Goal: Task Accomplishment & Management: Use online tool/utility

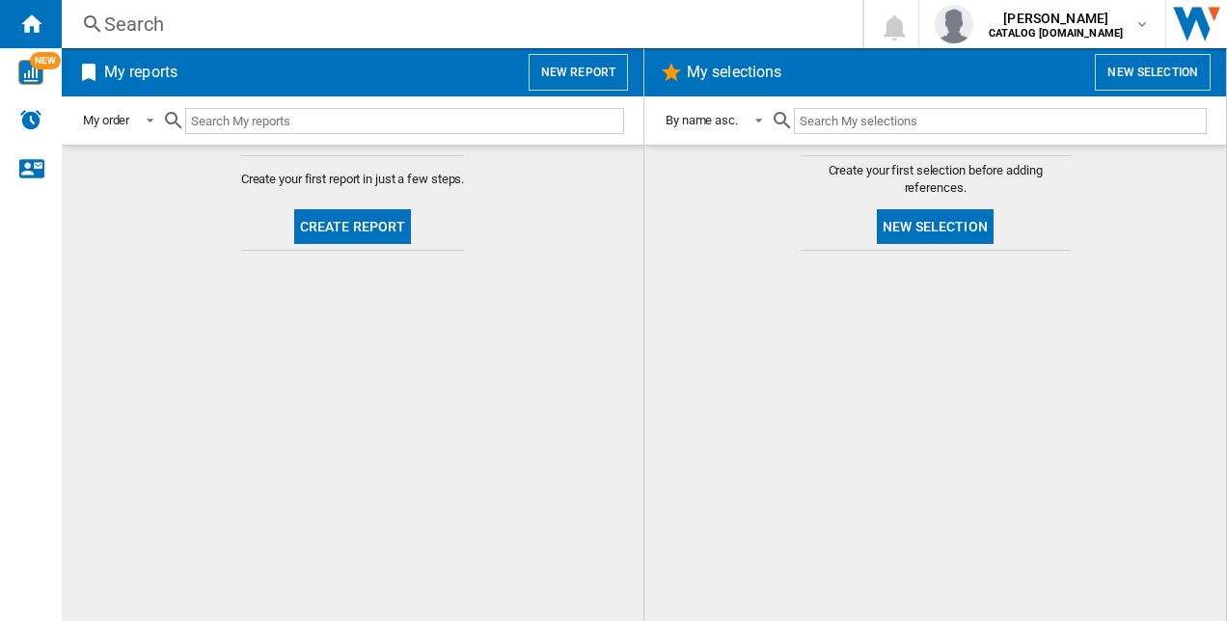
click at [380, 224] on button "Create report" at bounding box center [353, 226] width 118 height 35
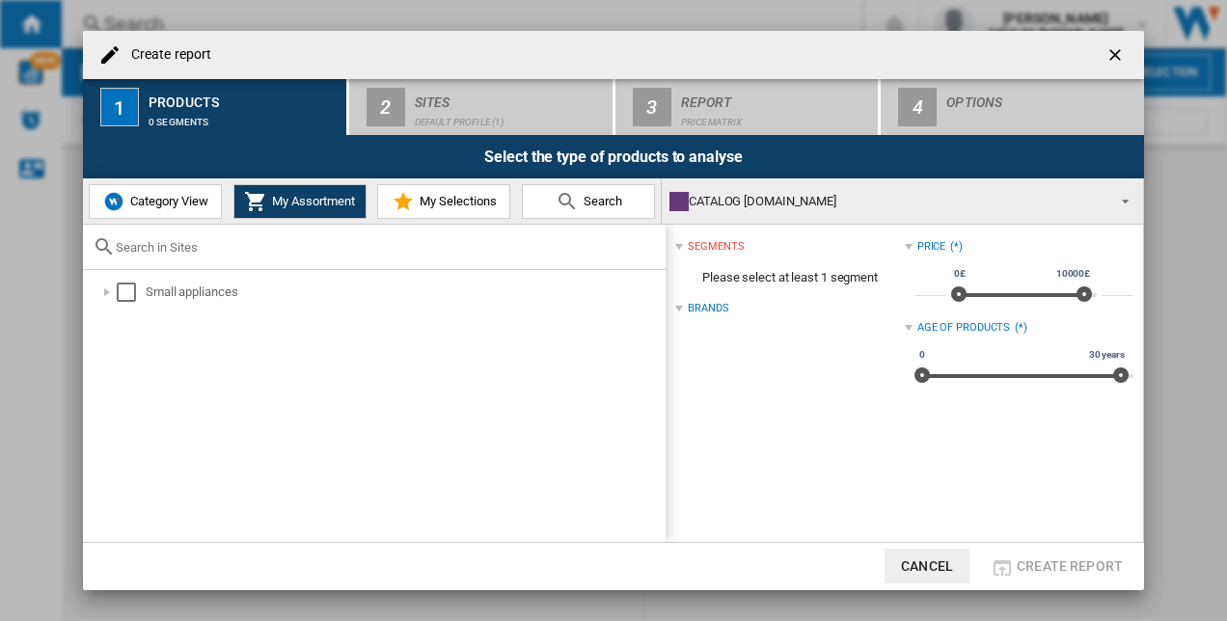
click at [181, 196] on span "Category View" at bounding box center [166, 201] width 83 height 14
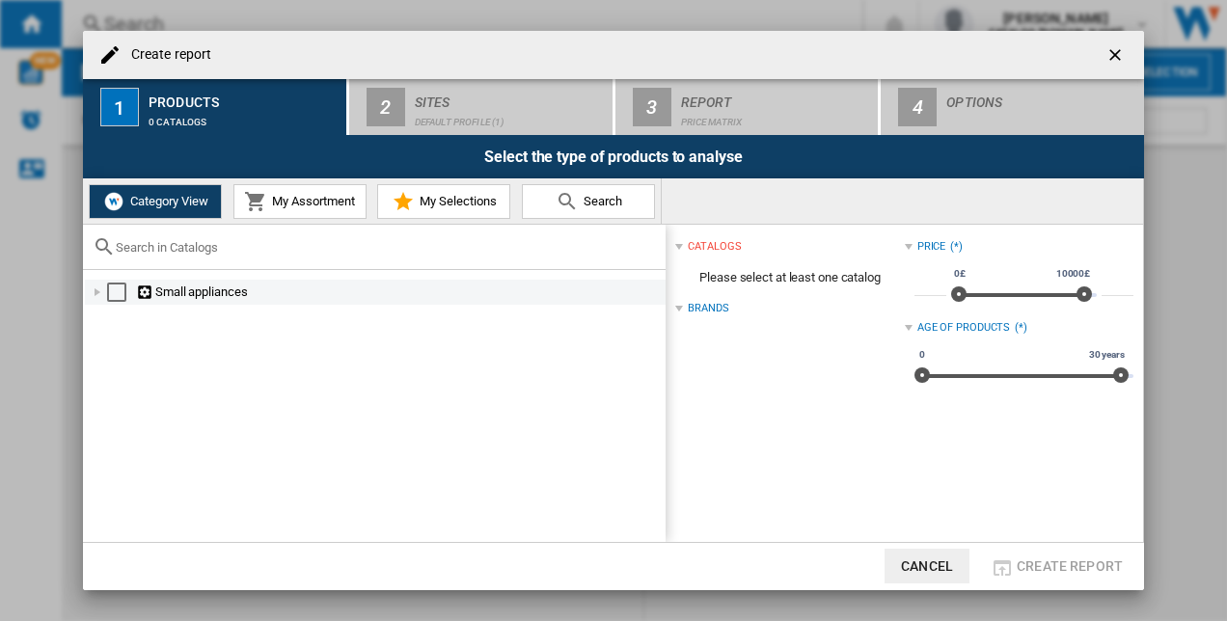
click at [117, 290] on div "Select" at bounding box center [116, 292] width 19 height 19
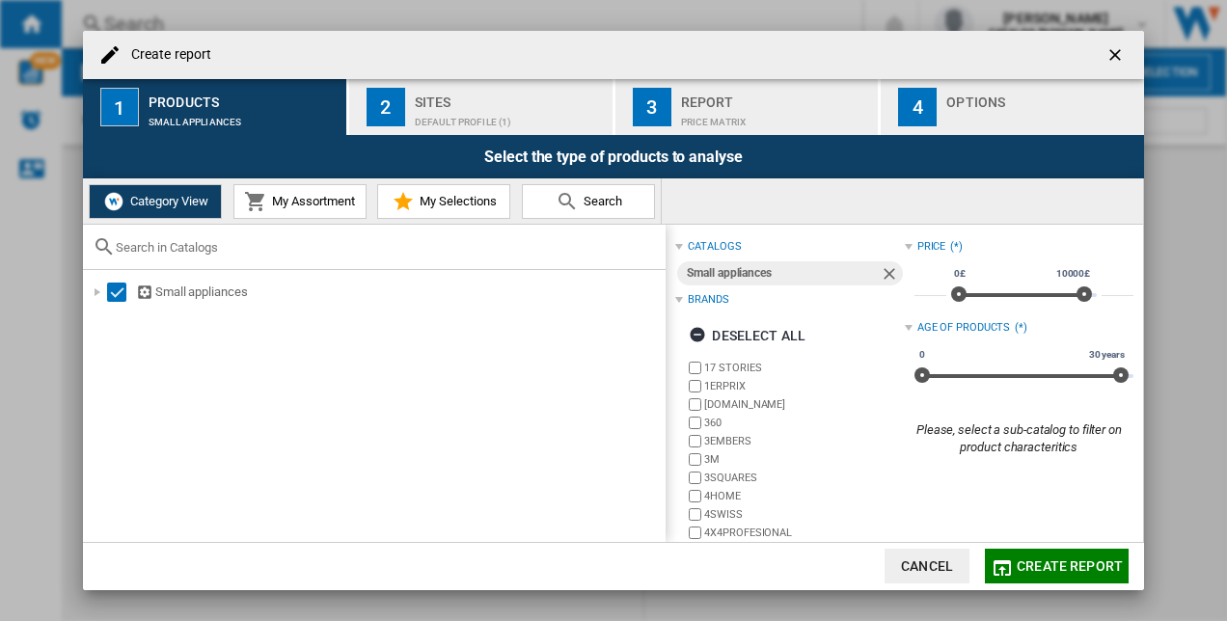
click at [465, 106] on div "Sites Default profile (1)" at bounding box center [510, 107] width 190 height 41
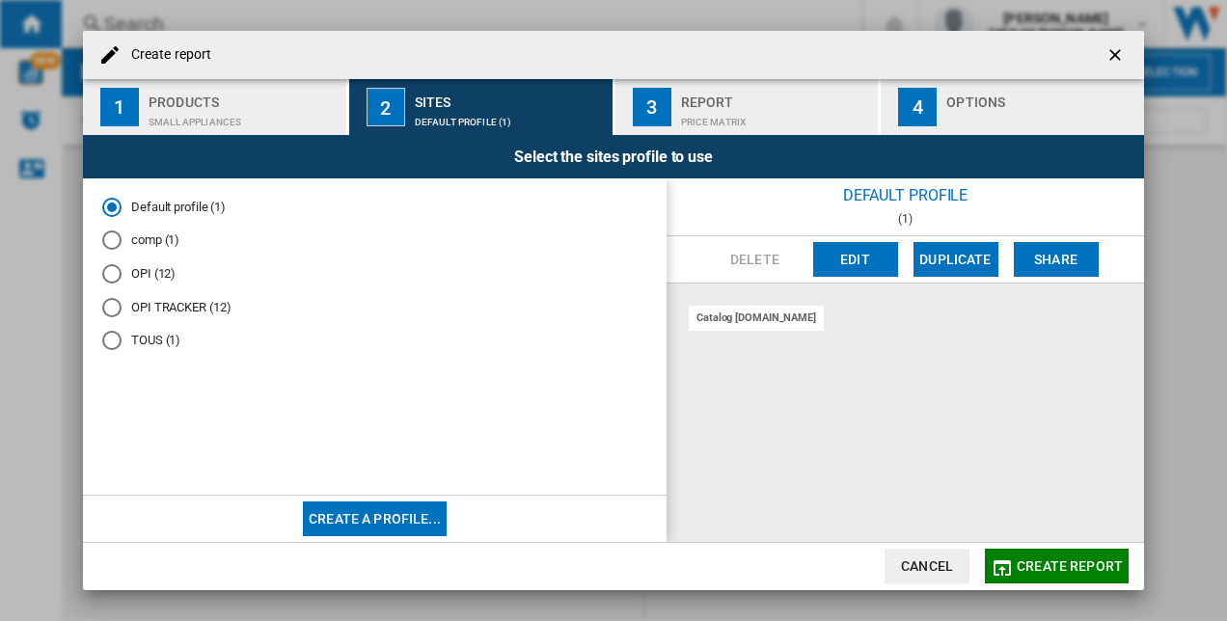
click at [120, 309] on div "OPI TRACKER (12)" at bounding box center [111, 307] width 19 height 19
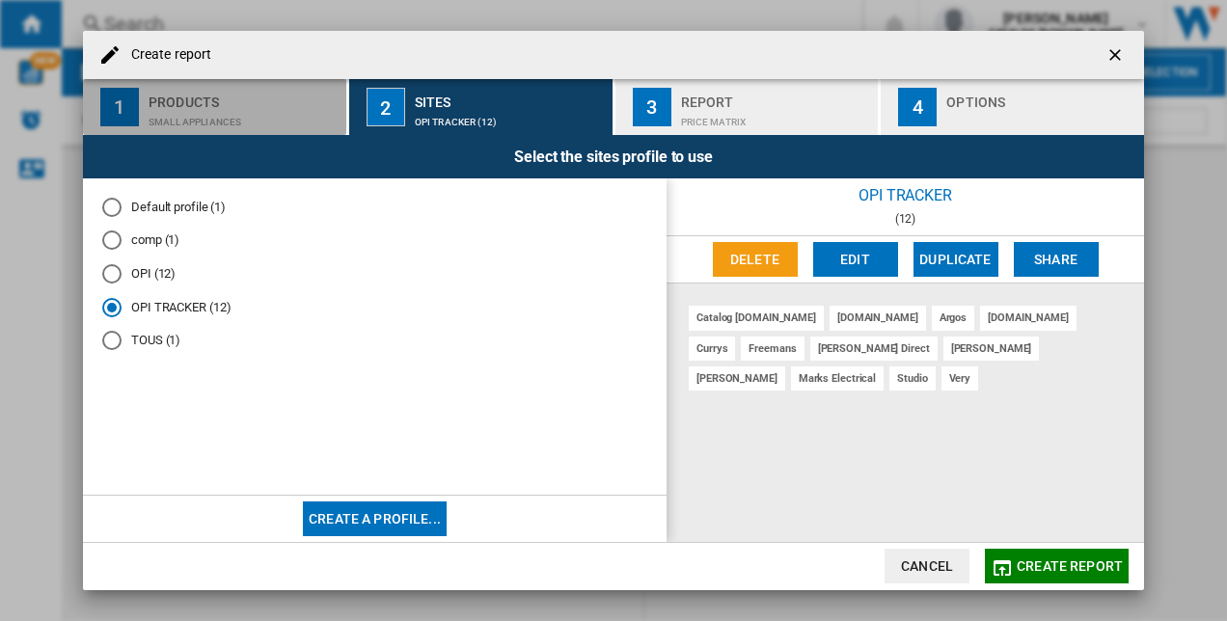
click at [231, 92] on div "Products" at bounding box center [244, 97] width 190 height 20
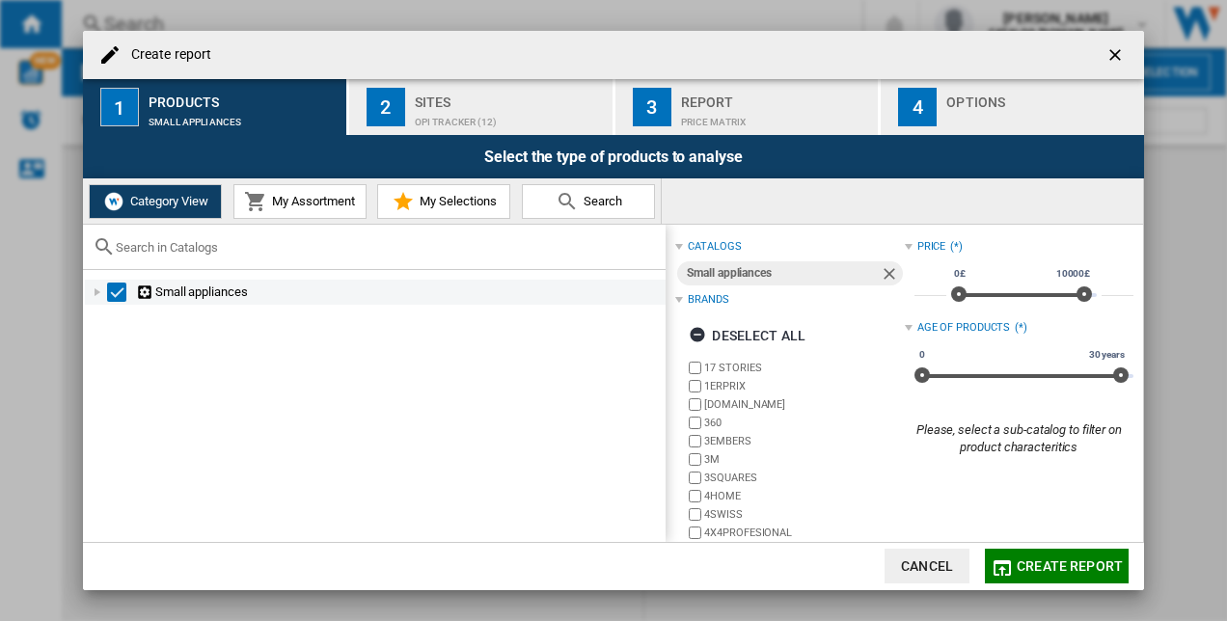
click at [114, 289] on div "Select" at bounding box center [116, 292] width 19 height 19
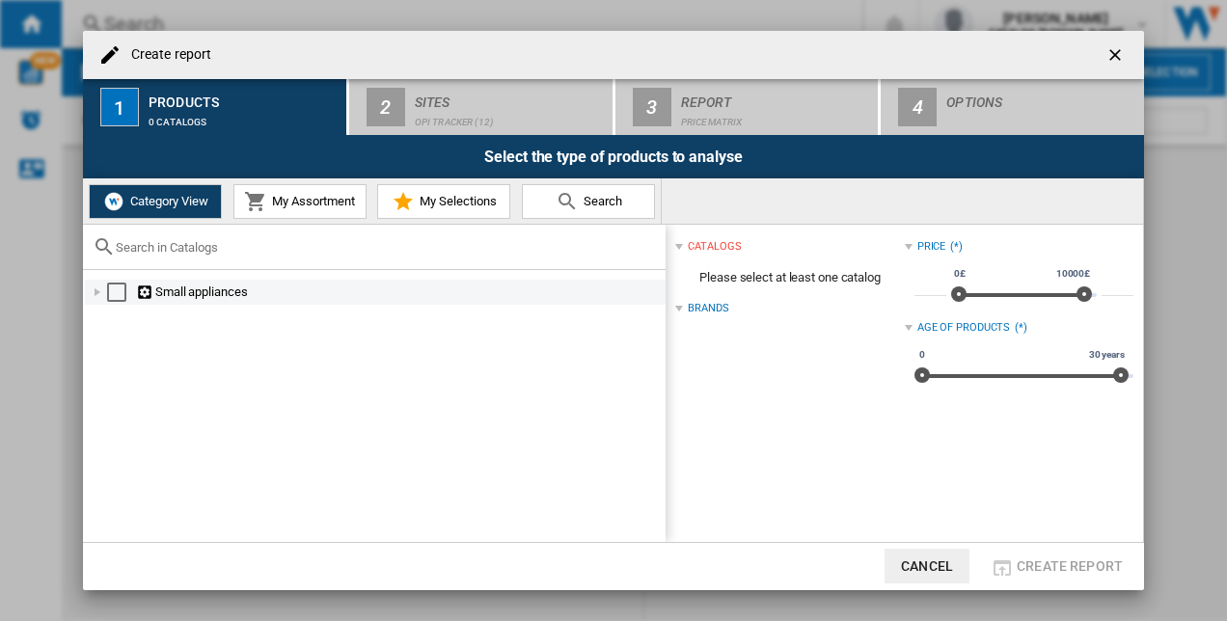
click at [122, 292] on div "Select" at bounding box center [116, 292] width 19 height 19
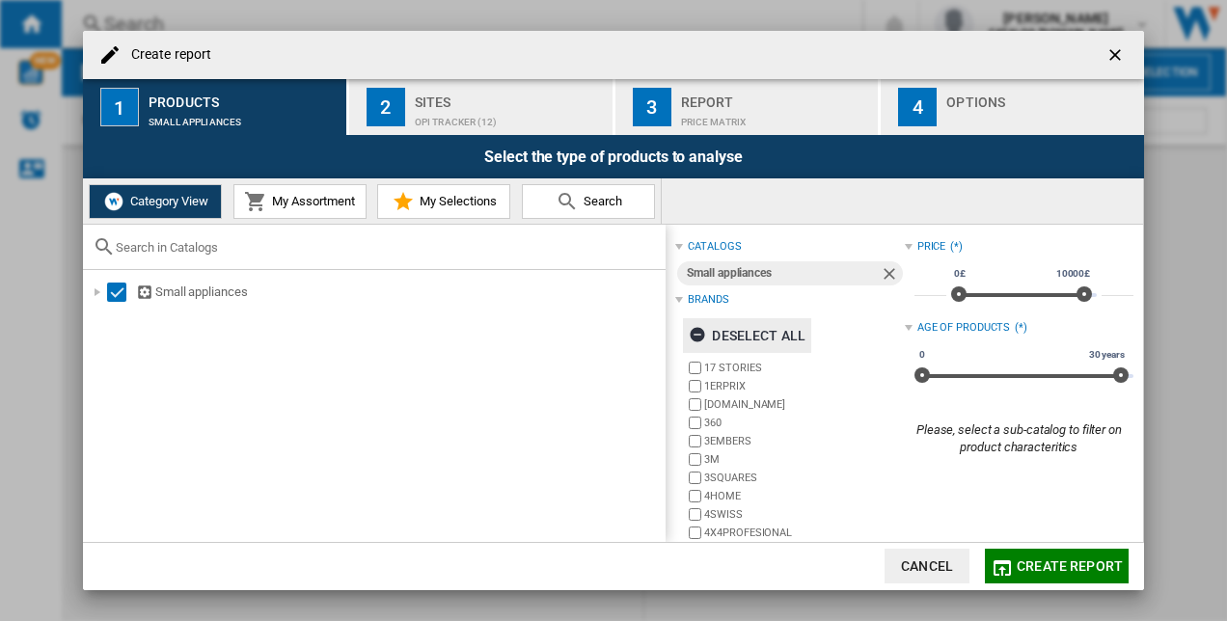
click at [704, 330] on ng-md-icon "button" at bounding box center [700, 337] width 23 height 23
click at [457, 103] on div "Sites" at bounding box center [510, 97] width 190 height 20
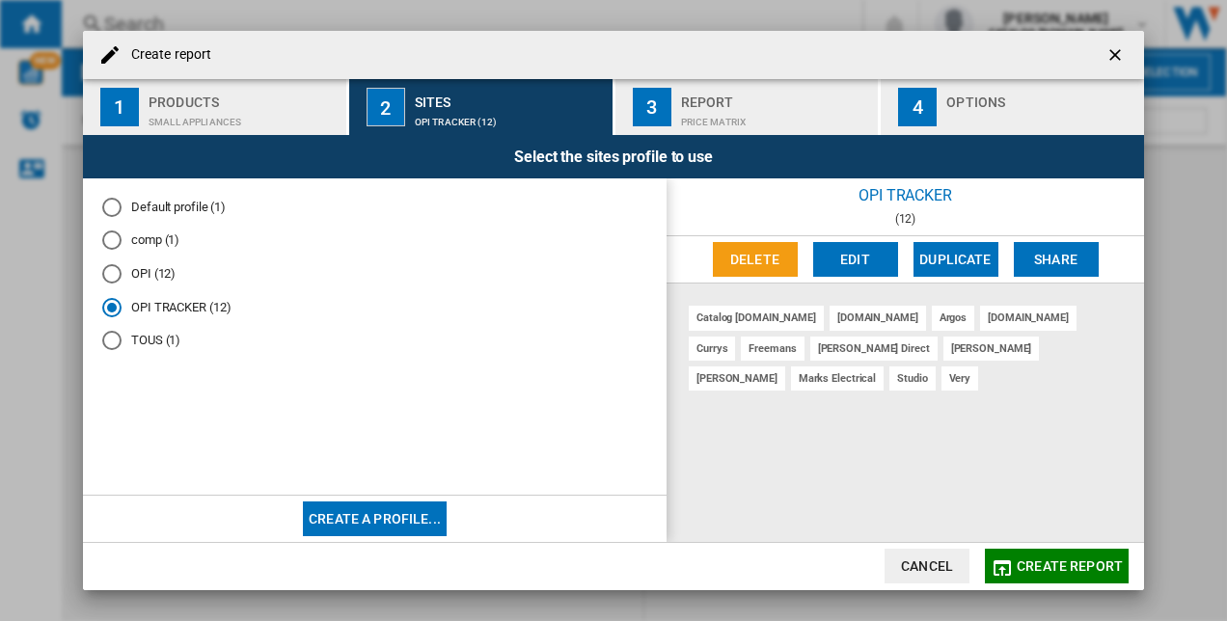
click at [1040, 567] on span "Create report" at bounding box center [1070, 565] width 106 height 15
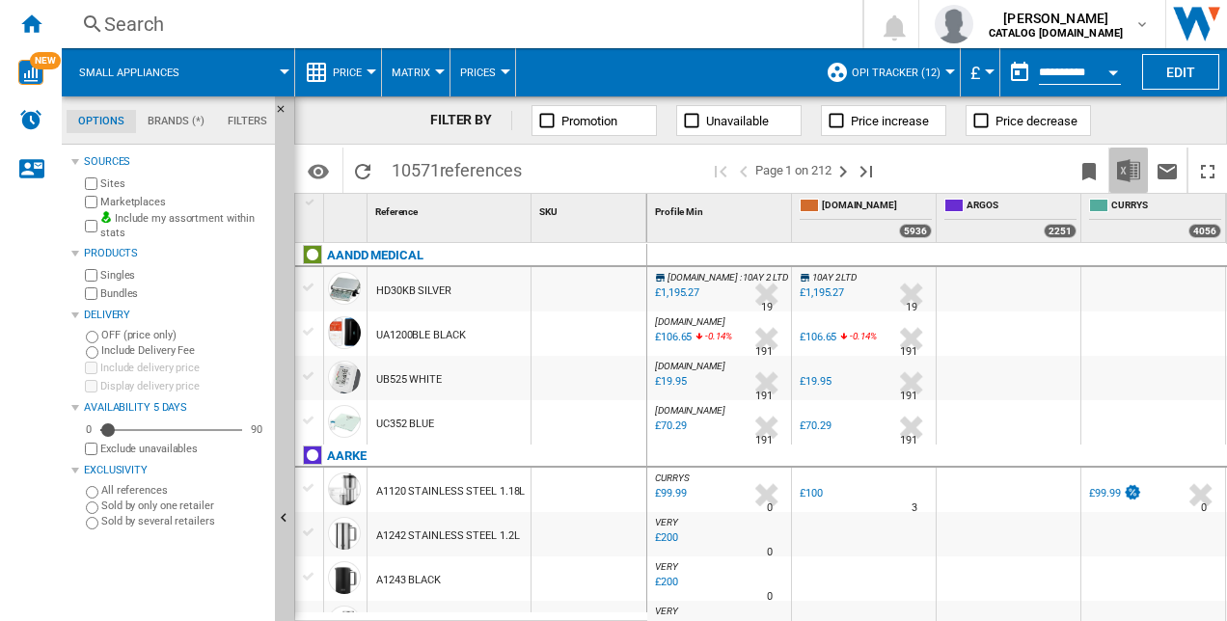
click at [1130, 171] on img "Download in Excel" at bounding box center [1128, 170] width 23 height 23
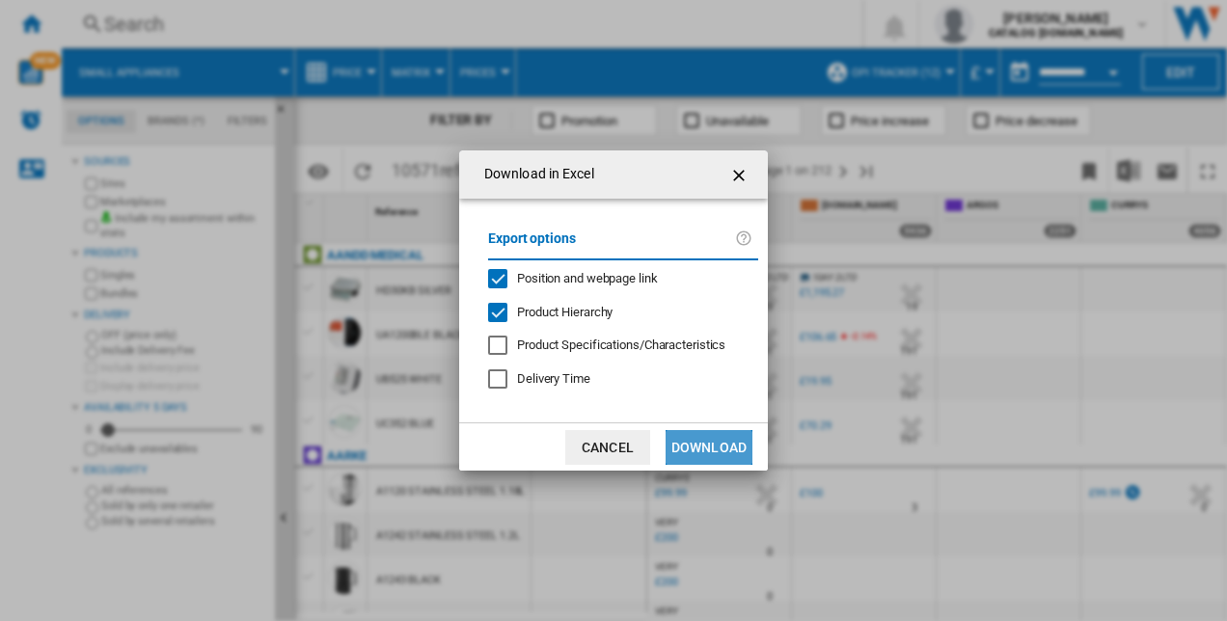
click at [696, 456] on button "Download" at bounding box center [708, 447] width 87 height 35
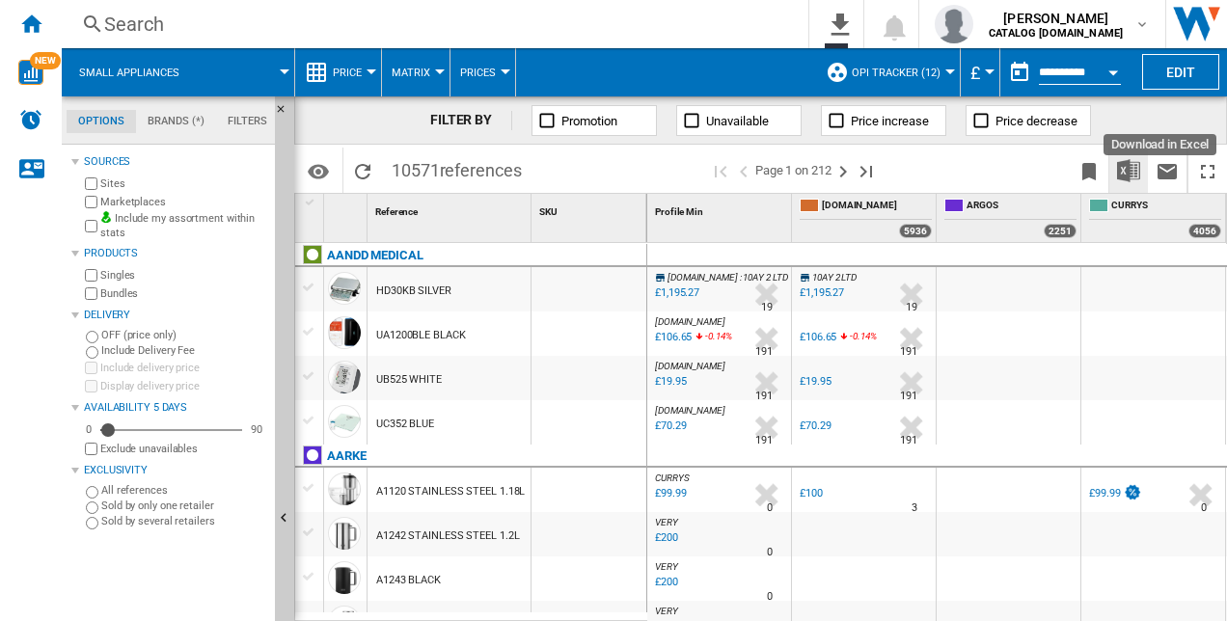
click at [1121, 162] on img "Download in Excel" at bounding box center [1128, 170] width 23 height 23
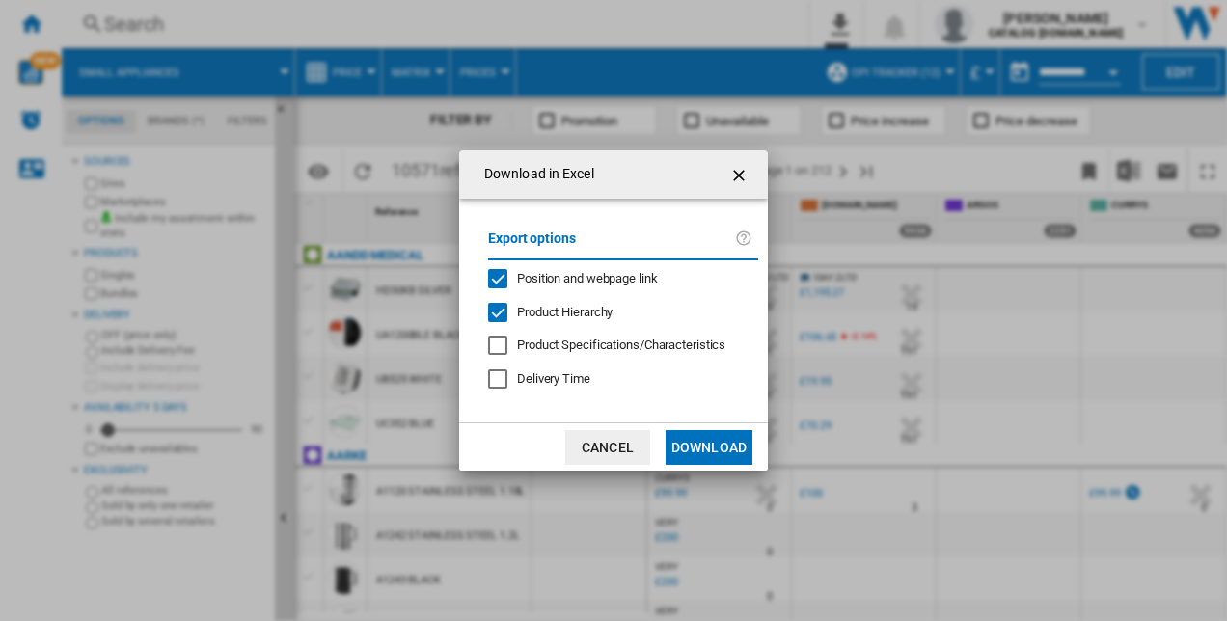
click at [699, 444] on button "Download" at bounding box center [708, 447] width 87 height 35
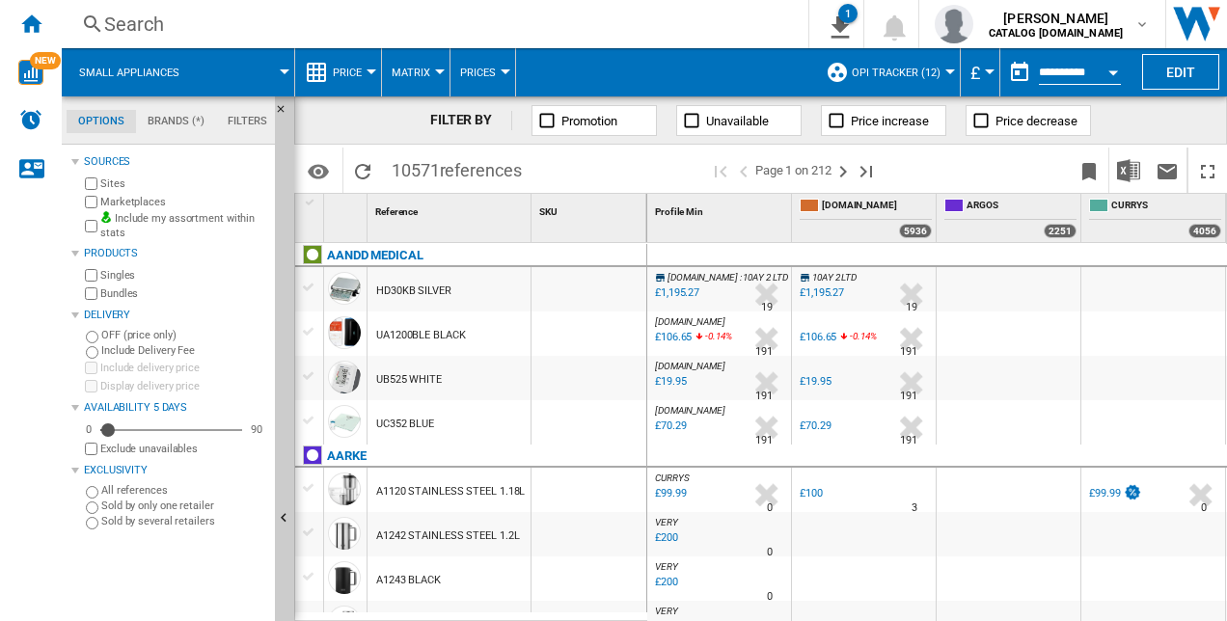
click at [685, 15] on div "Search" at bounding box center [431, 24] width 654 height 27
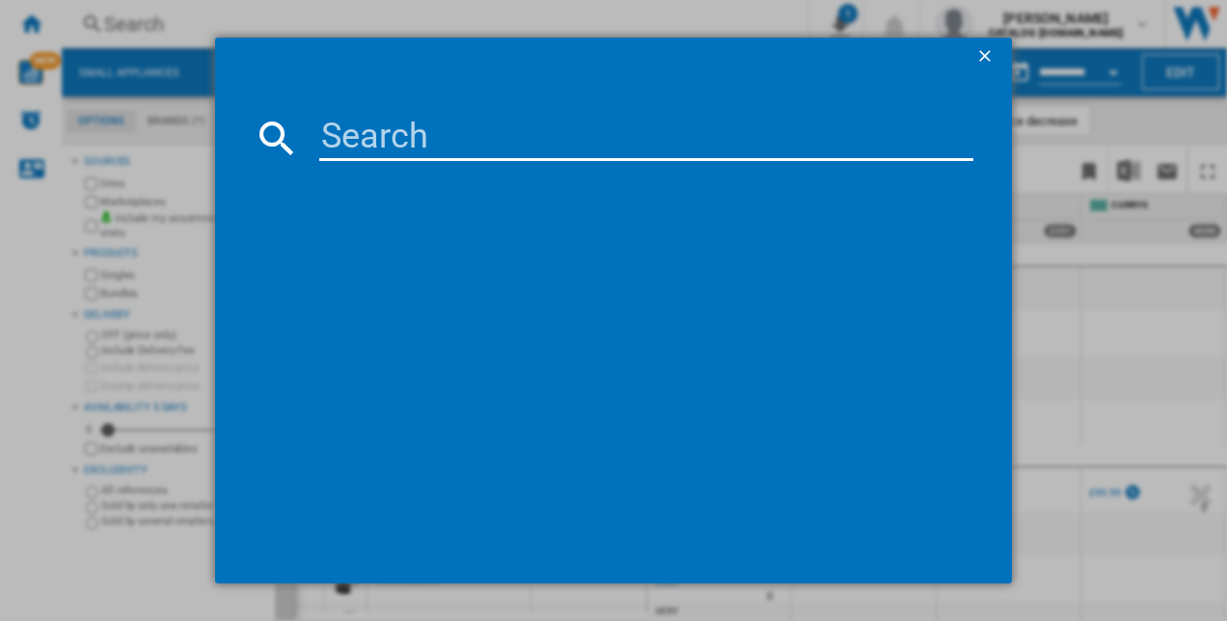
click at [987, 48] on ng-md-icon "getI18NText('BUTTONS.CLOSE_DIALOG')" at bounding box center [986, 57] width 23 height 23
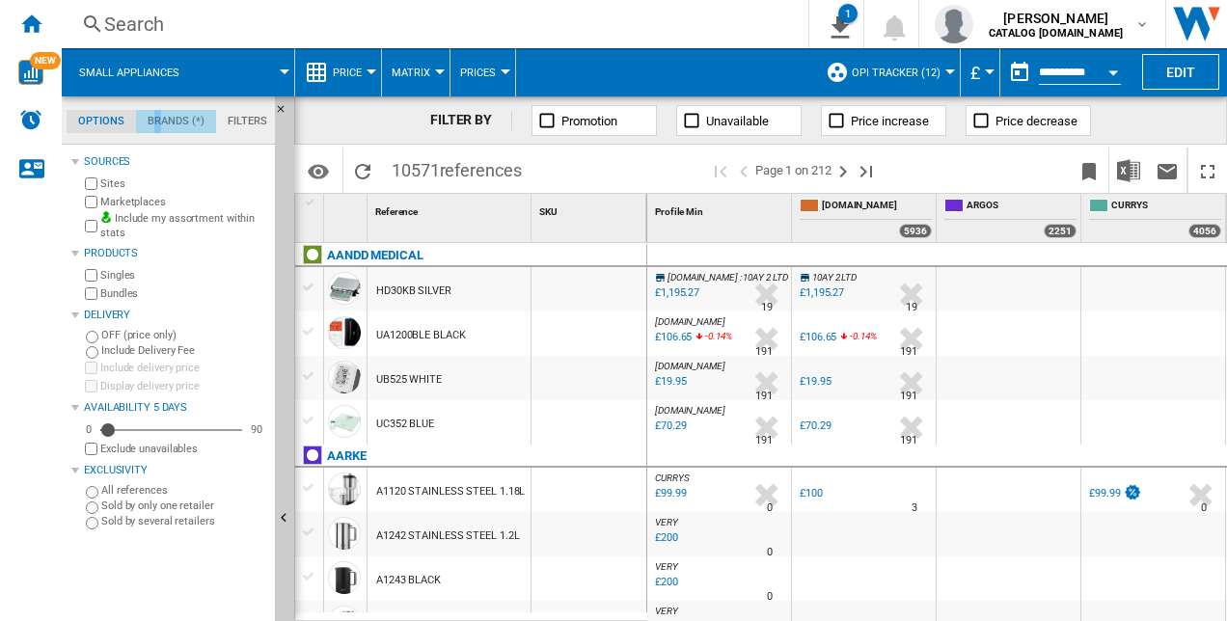
click at [161, 116] on md-tab-item "Brands (*)" at bounding box center [176, 121] width 80 height 23
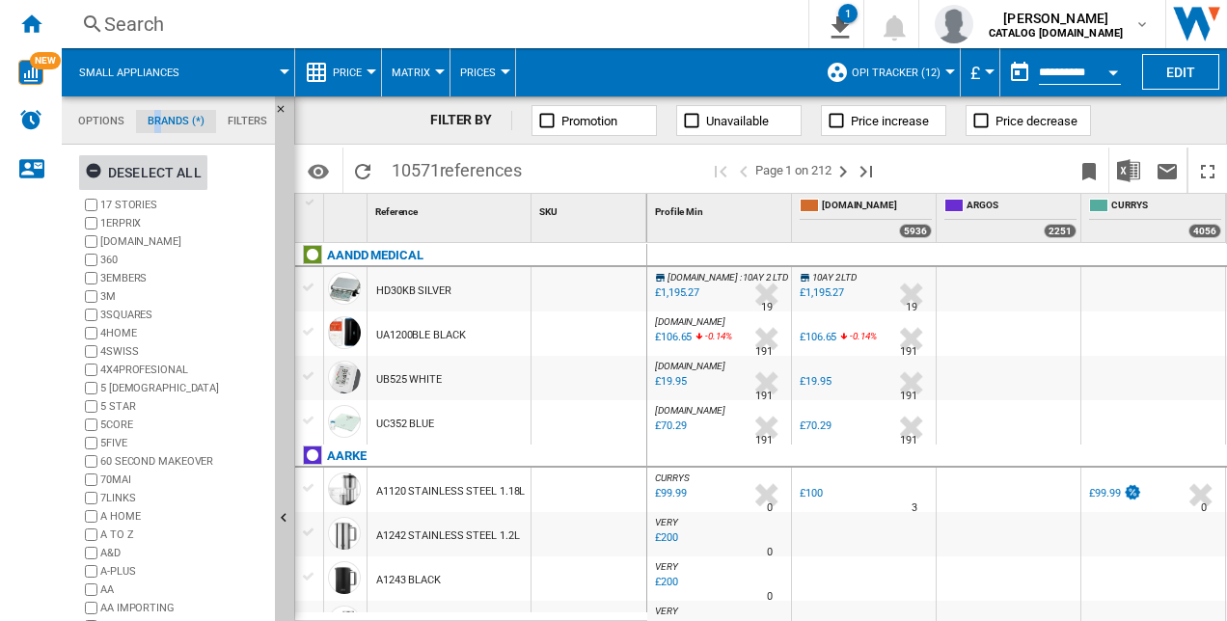
drag, startPoint x: 161, startPoint y: 116, endPoint x: 117, endPoint y: 166, distance: 67.0
click at [117, 166] on div "Deselect all" at bounding box center [143, 172] width 117 height 35
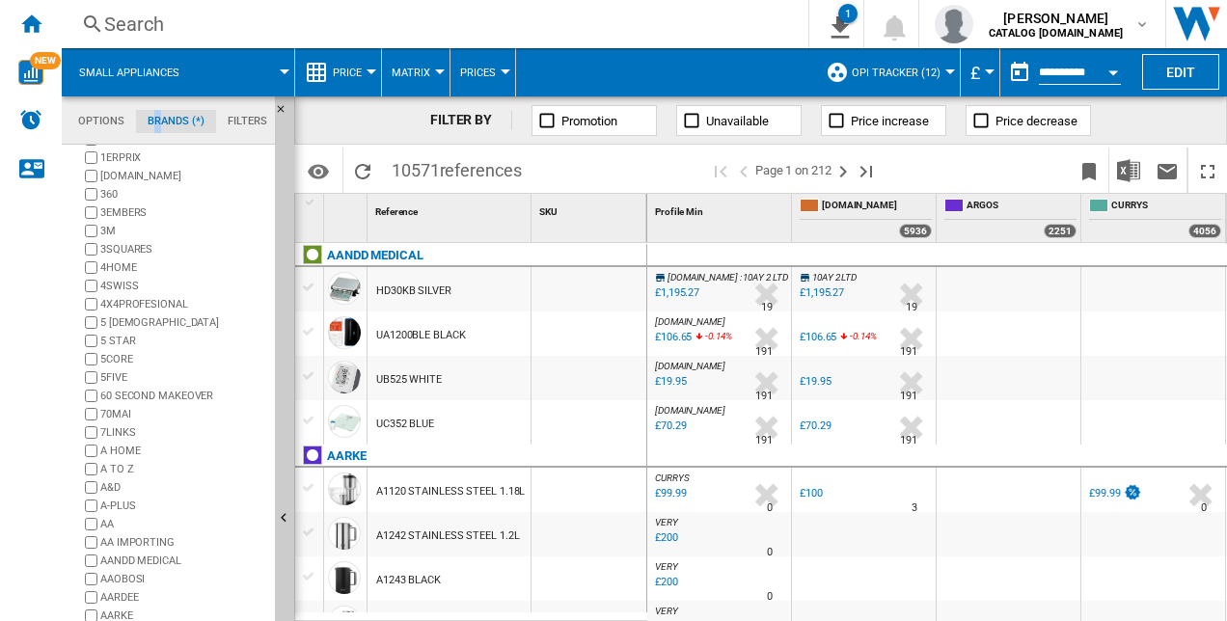
scroll to position [0, 0]
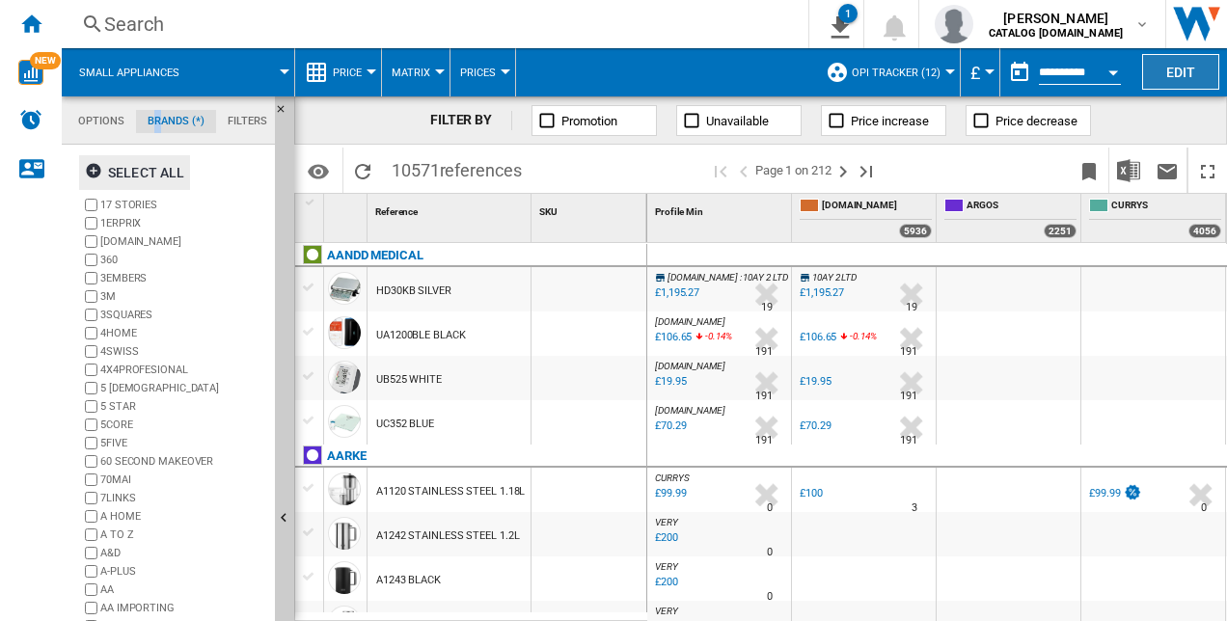
click at [1168, 66] on button "Edit" at bounding box center [1180, 72] width 77 height 36
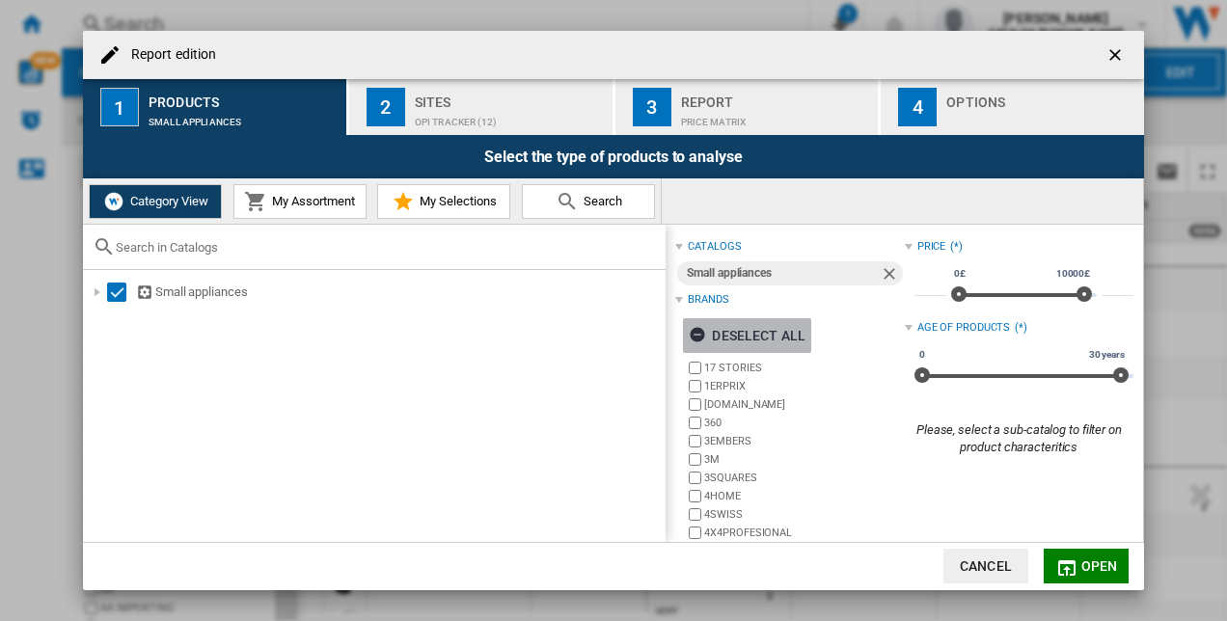
click at [700, 330] on ng-md-icon "Report edition ..." at bounding box center [700, 337] width 23 height 23
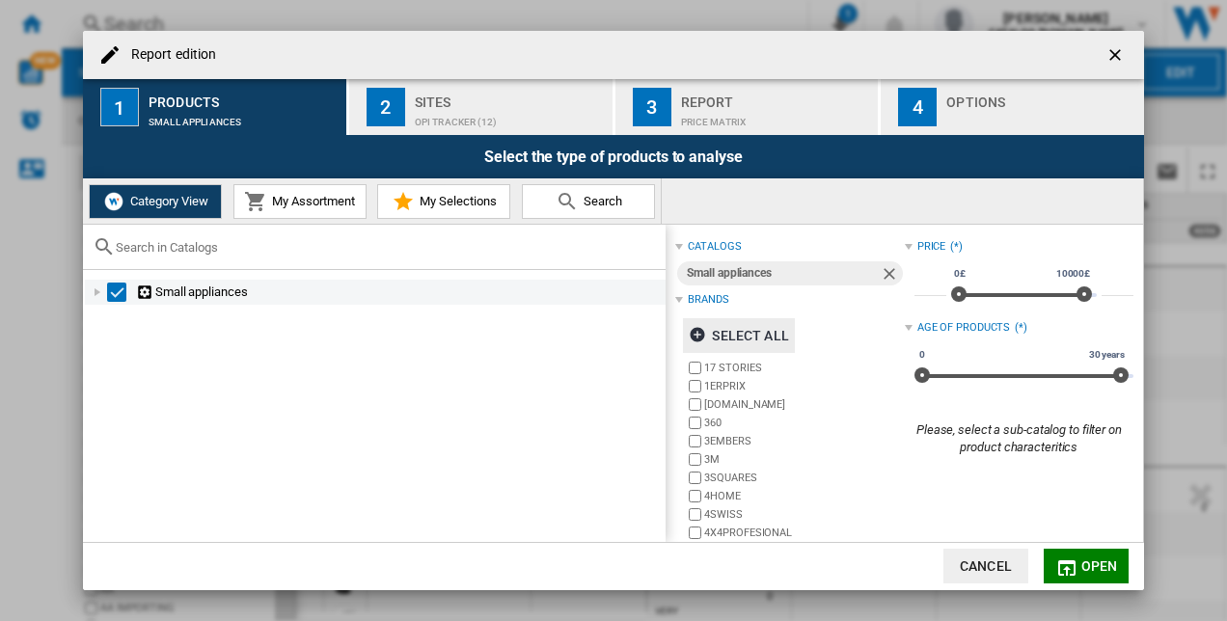
click at [123, 283] on div "Select" at bounding box center [116, 292] width 19 height 19
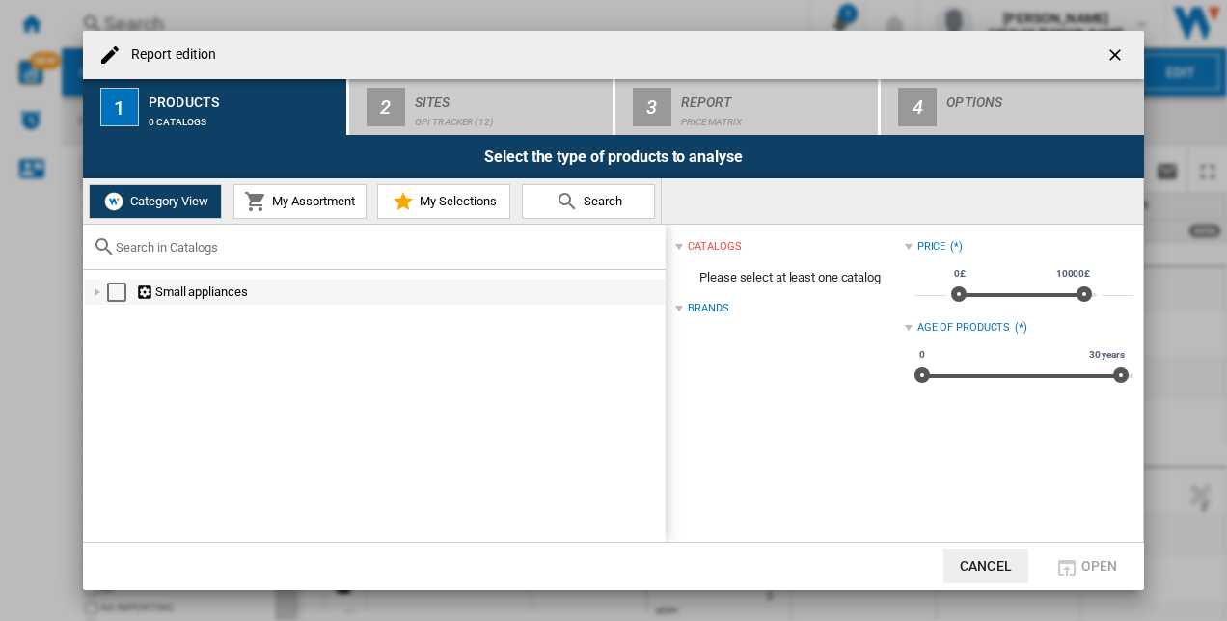
click at [118, 289] on div "Select" at bounding box center [116, 292] width 19 height 19
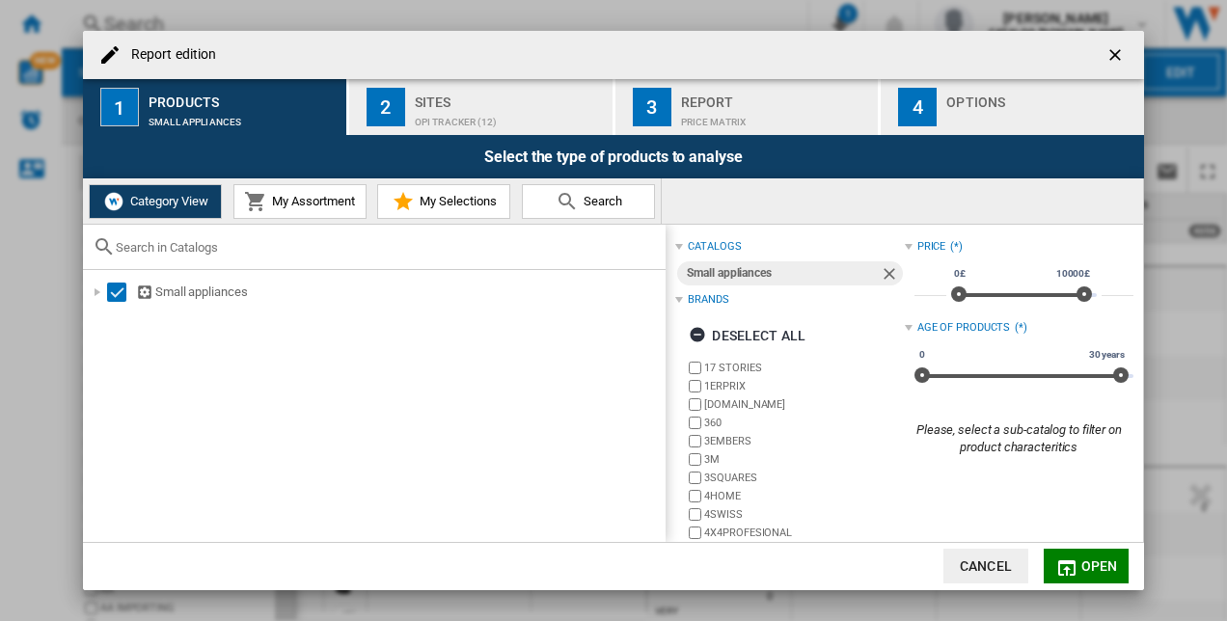
click at [447, 104] on div "Sites" at bounding box center [510, 97] width 190 height 20
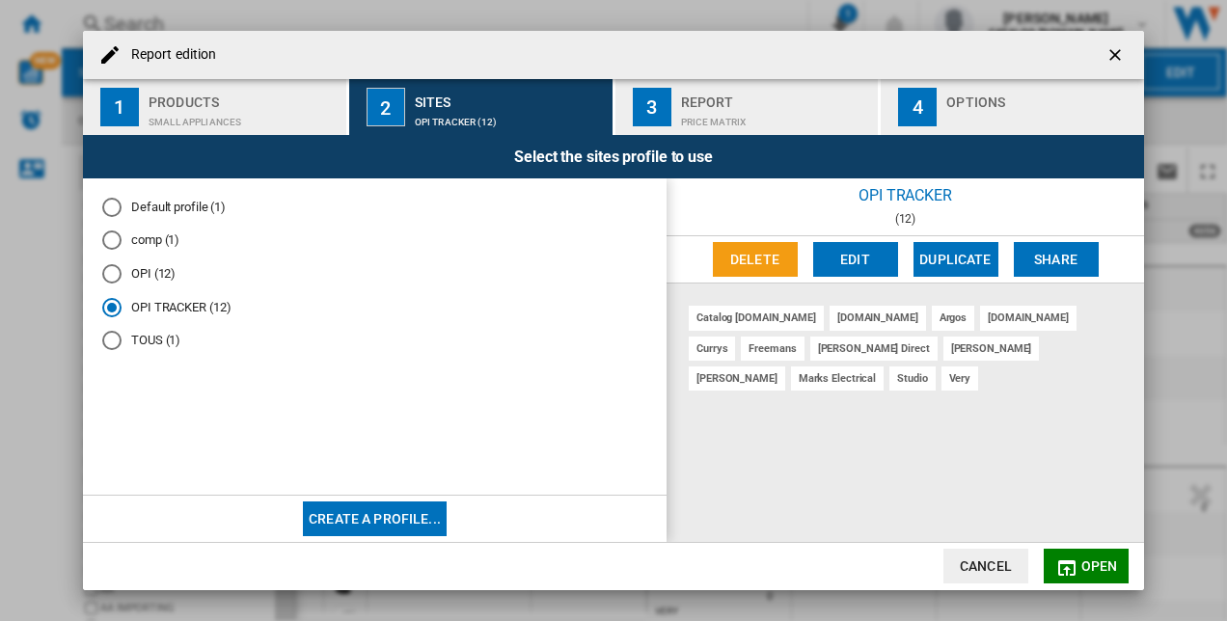
click at [153, 100] on div "Products" at bounding box center [244, 97] width 190 height 20
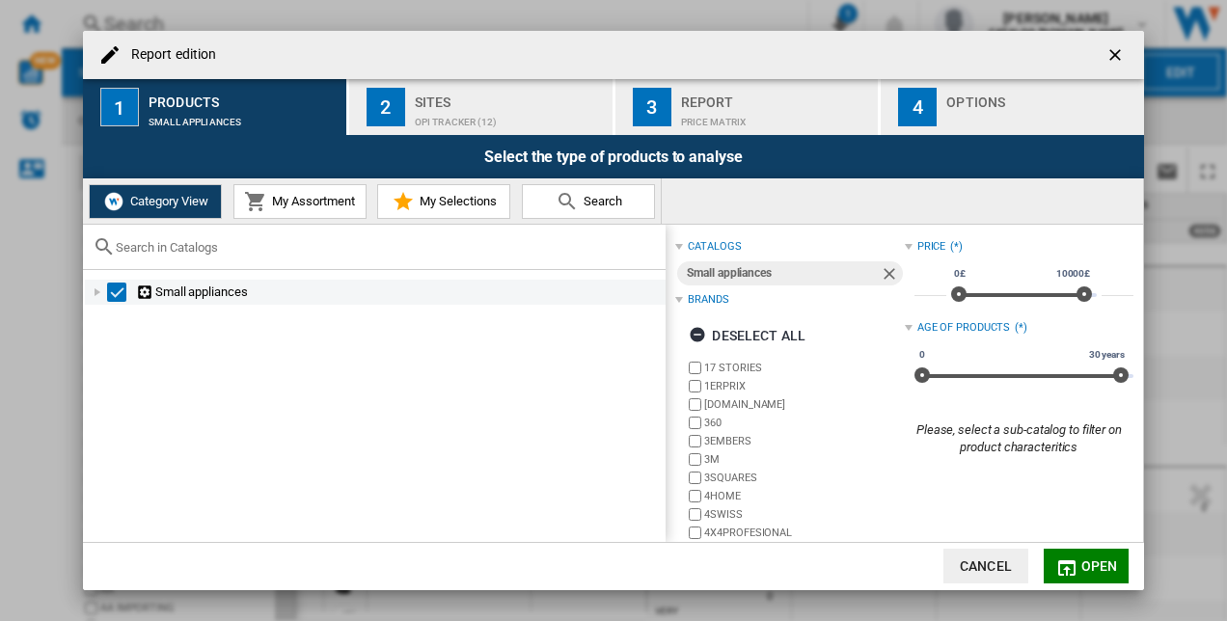
click at [112, 288] on div "Select" at bounding box center [116, 292] width 19 height 19
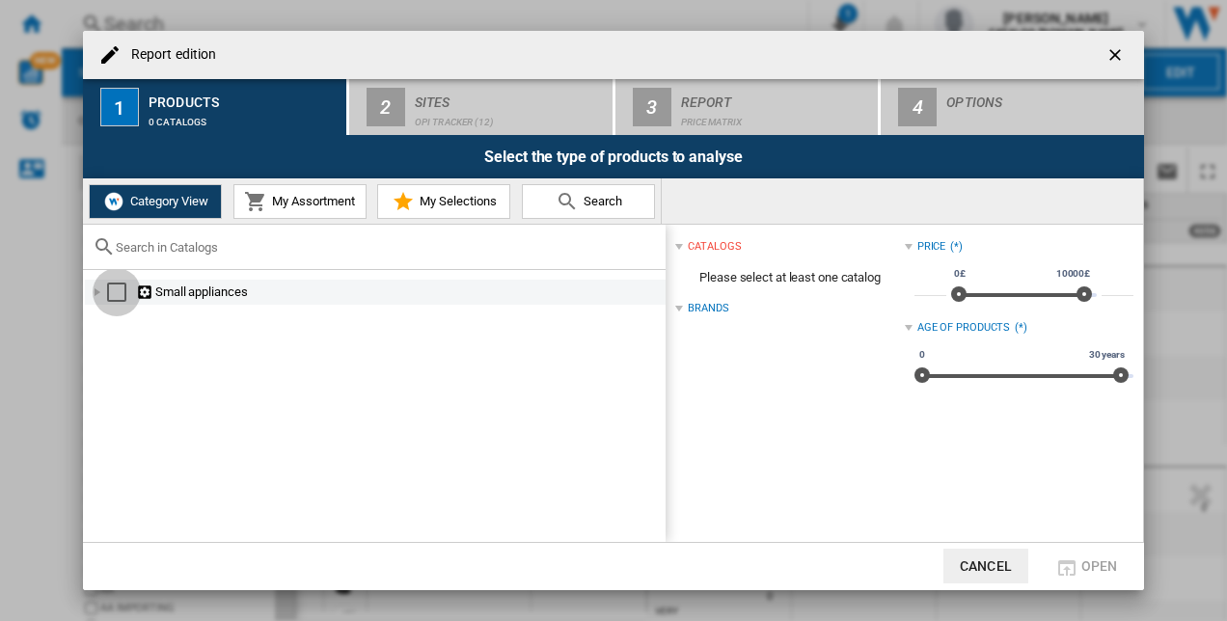
click at [114, 285] on div "Select" at bounding box center [116, 292] width 19 height 19
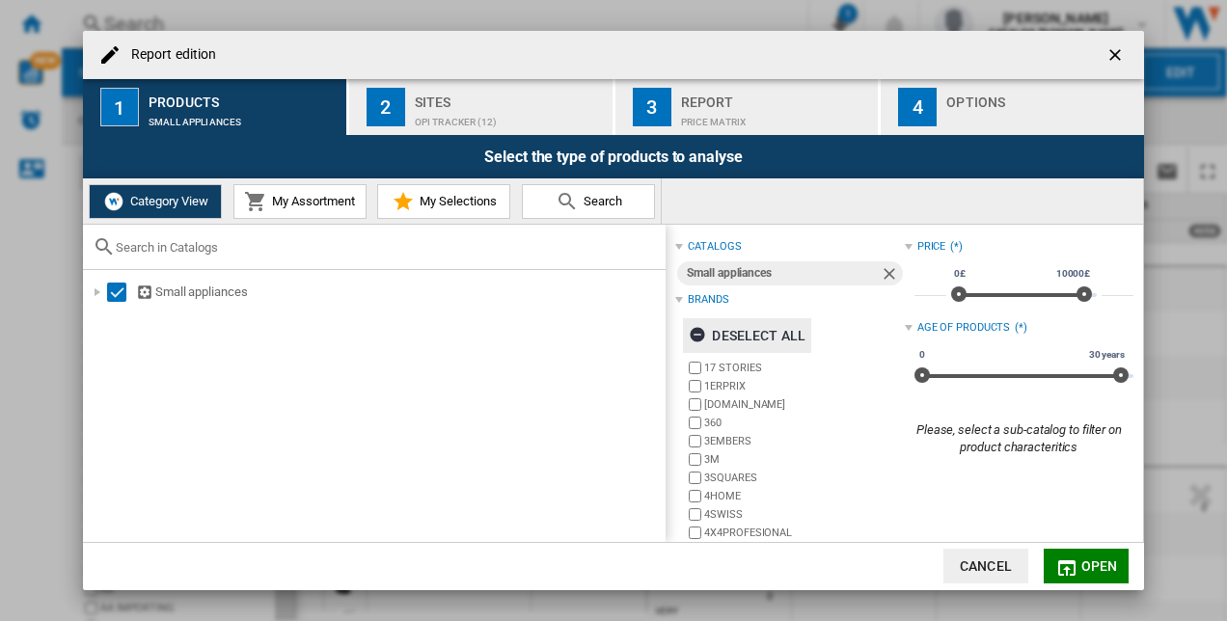
click at [715, 324] on div "Deselect all" at bounding box center [747, 335] width 117 height 35
click at [1088, 556] on button "Open" at bounding box center [1086, 566] width 85 height 35
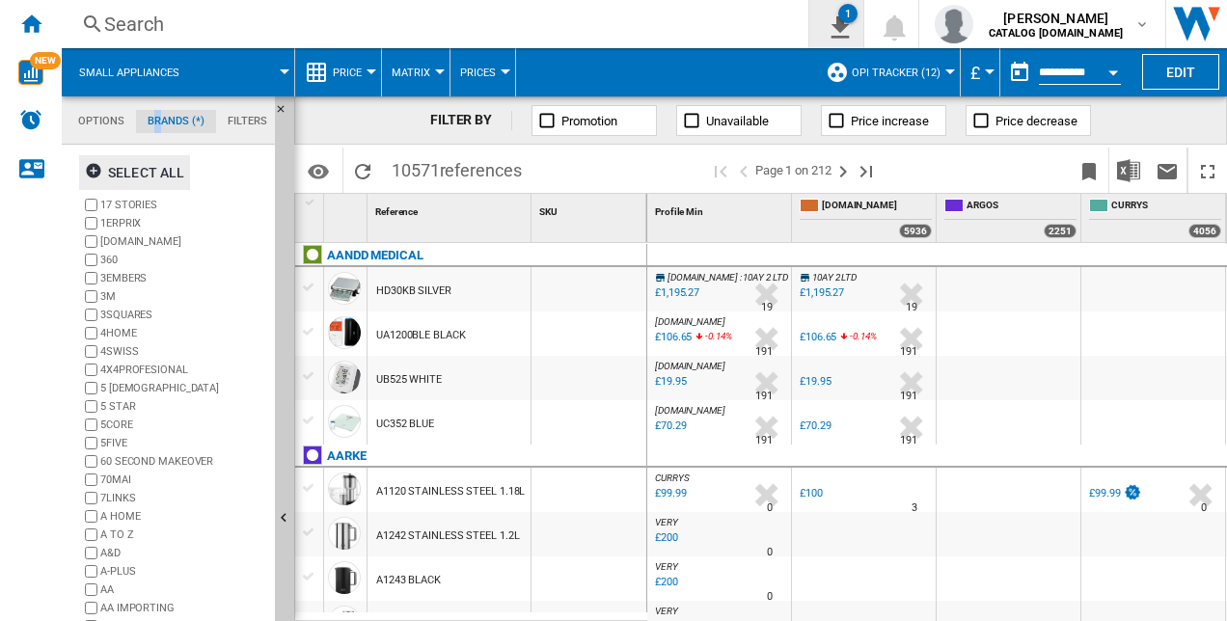
click at [848, 34] on ng-md-icon "1\a export" at bounding box center [836, 25] width 23 height 24
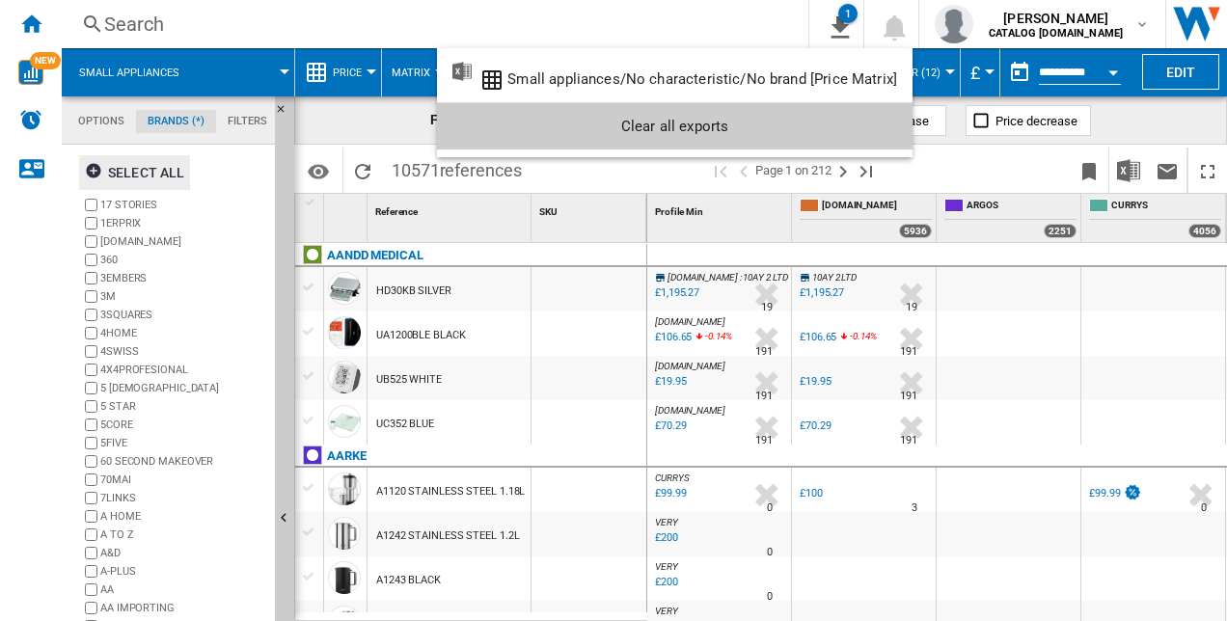
click at [878, 27] on md-backdrop at bounding box center [613, 310] width 1227 height 621
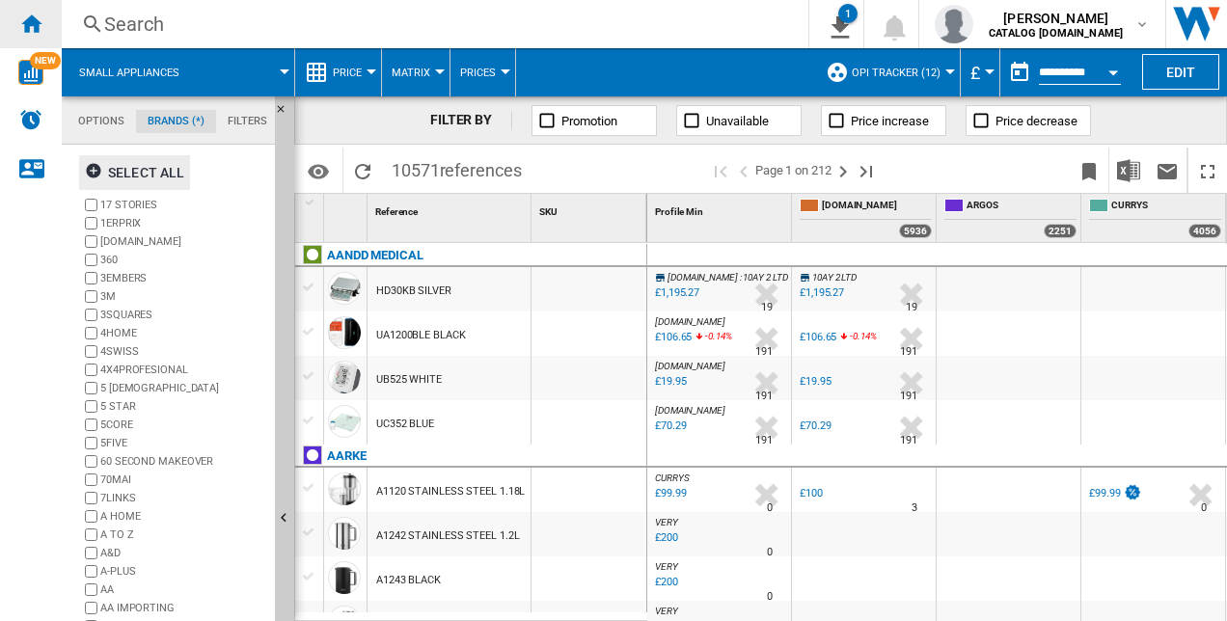
click at [12, 23] on div "Home" at bounding box center [31, 24] width 62 height 48
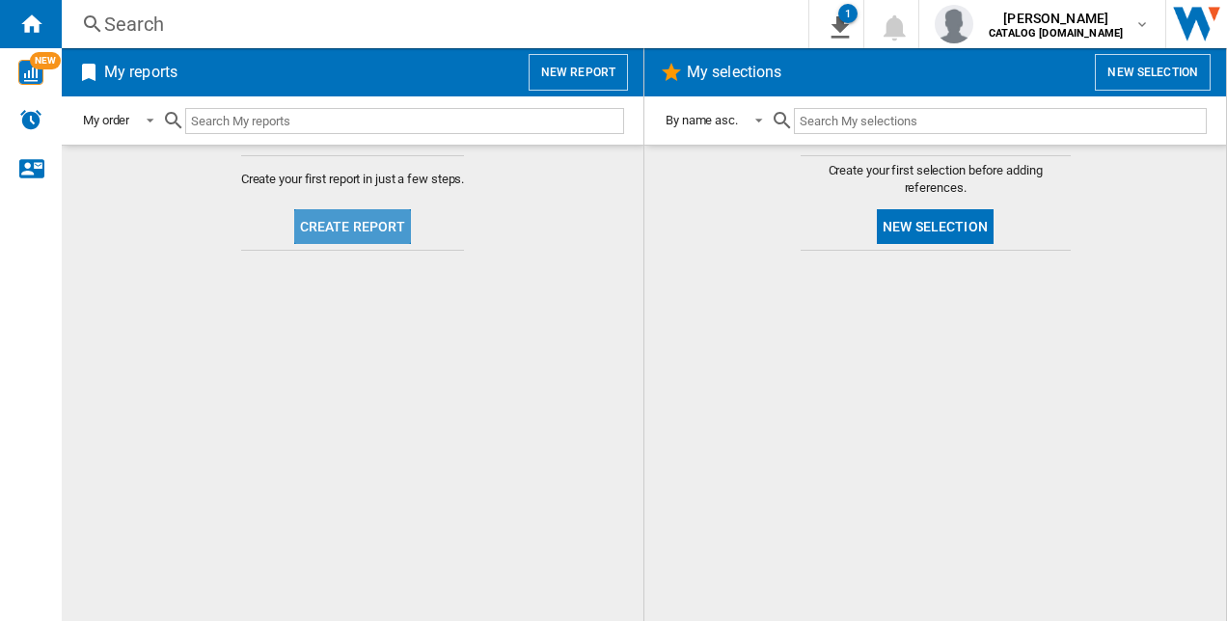
click at [384, 212] on button "Create report" at bounding box center [353, 226] width 118 height 35
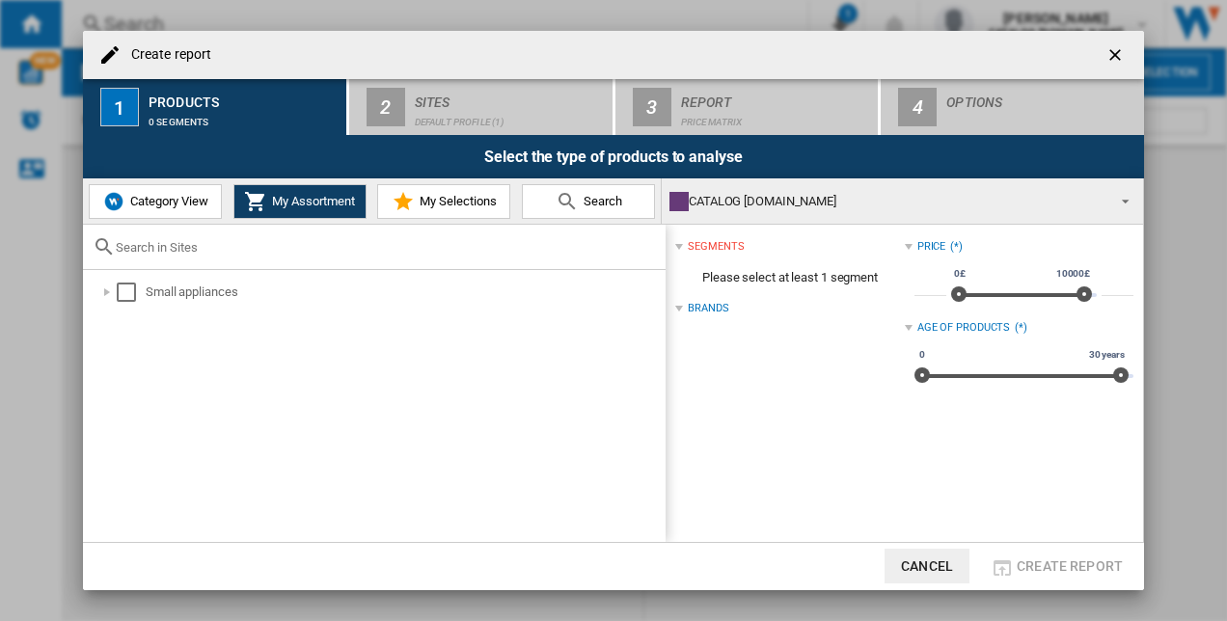
click at [700, 309] on div "Brands" at bounding box center [708, 308] width 41 height 15
click at [679, 196] on div "Create report ..." at bounding box center [678, 201] width 19 height 19
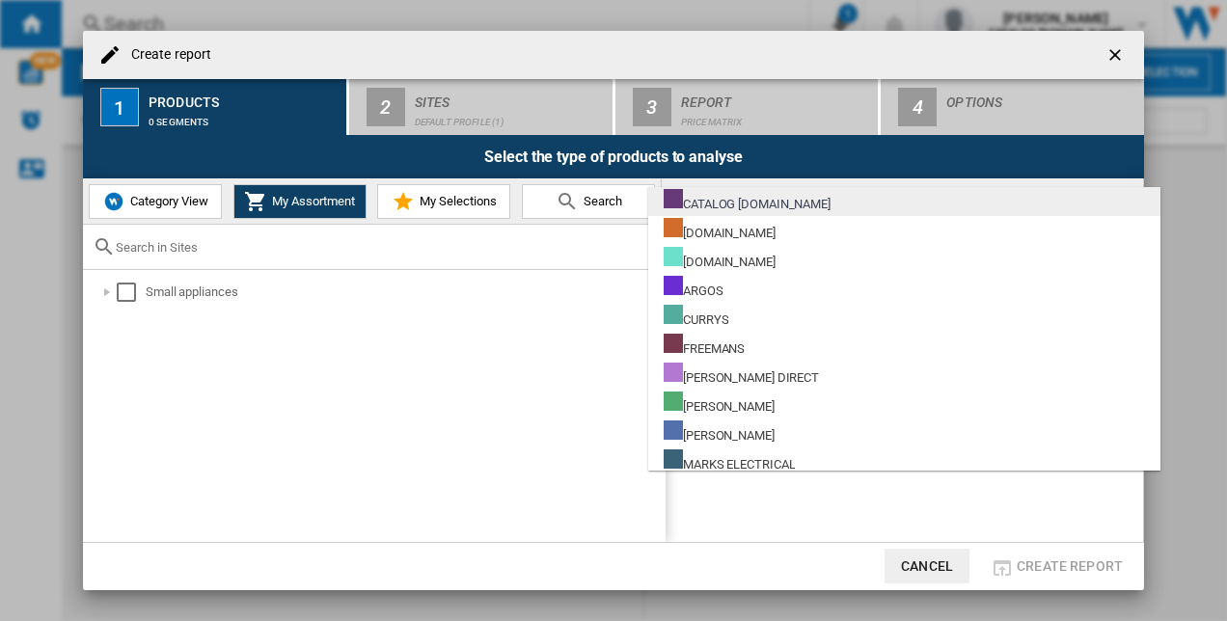
click at [737, 196] on div "CATALOG [DOMAIN_NAME]" at bounding box center [747, 201] width 167 height 24
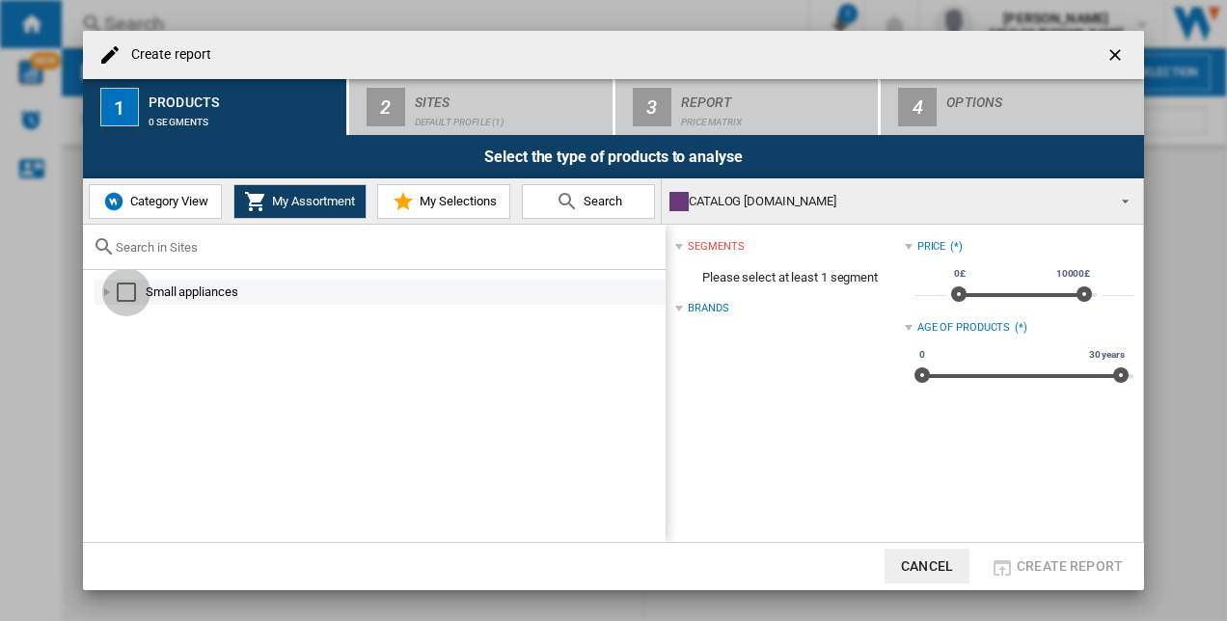
click at [125, 285] on div "Select" at bounding box center [126, 292] width 19 height 19
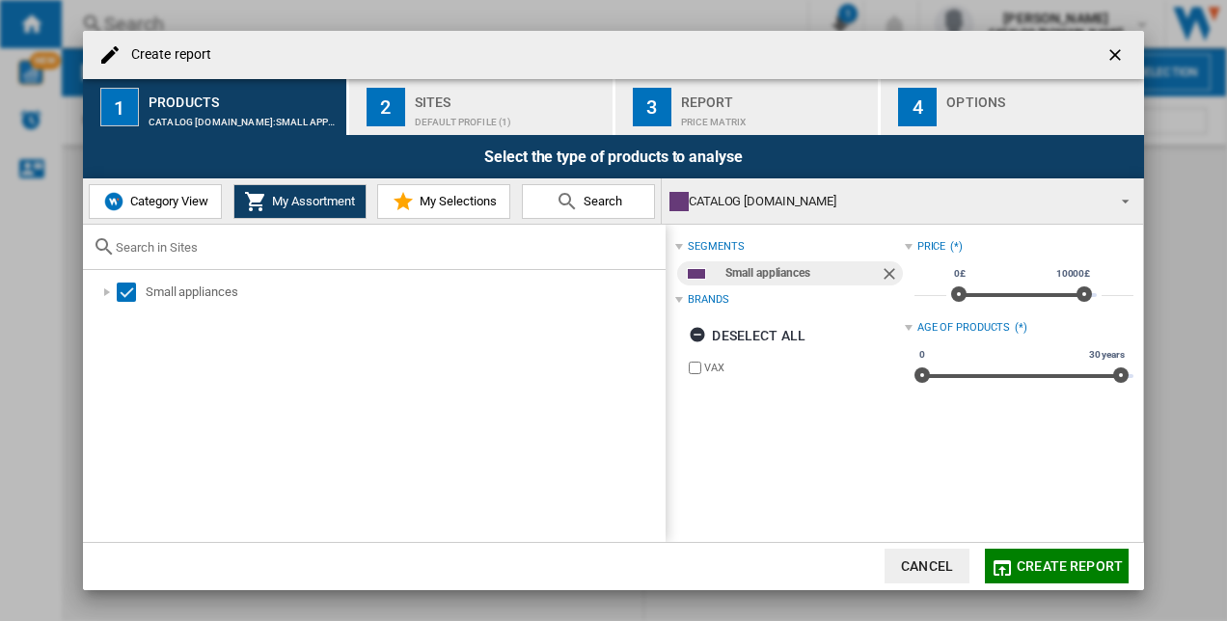
click at [513, 110] on div "Default profile (1)" at bounding box center [510, 117] width 190 height 20
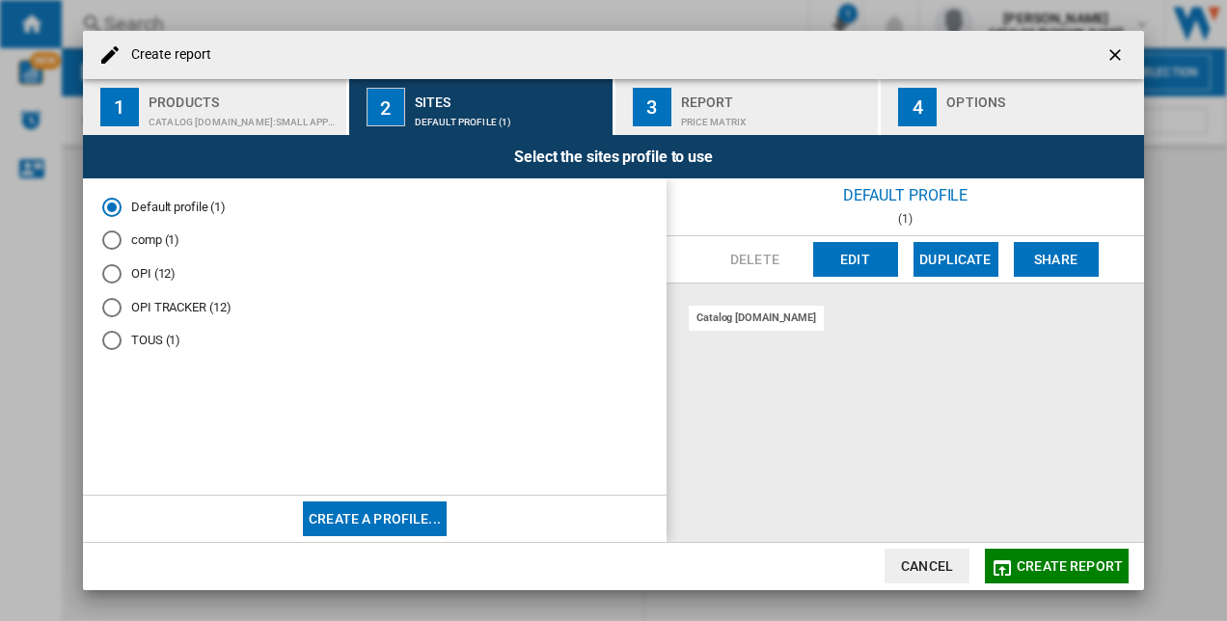
click at [166, 312] on md-radio-button "OPI TRACKER (12)" at bounding box center [374, 307] width 545 height 18
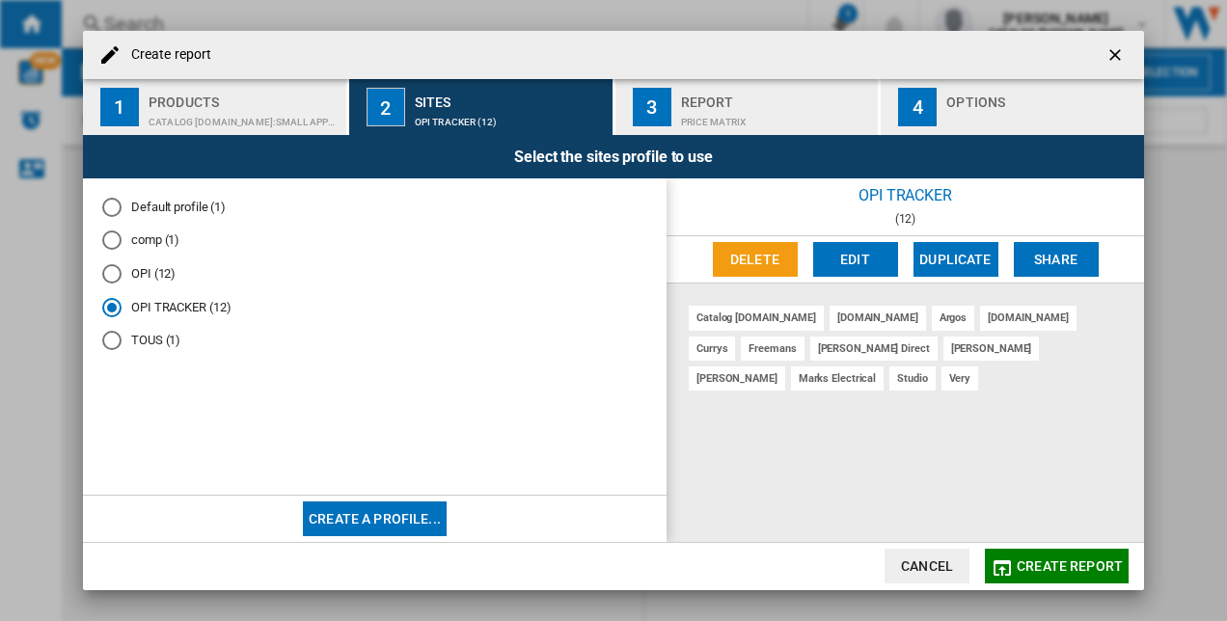
click at [1063, 561] on span "Create report" at bounding box center [1070, 565] width 106 height 15
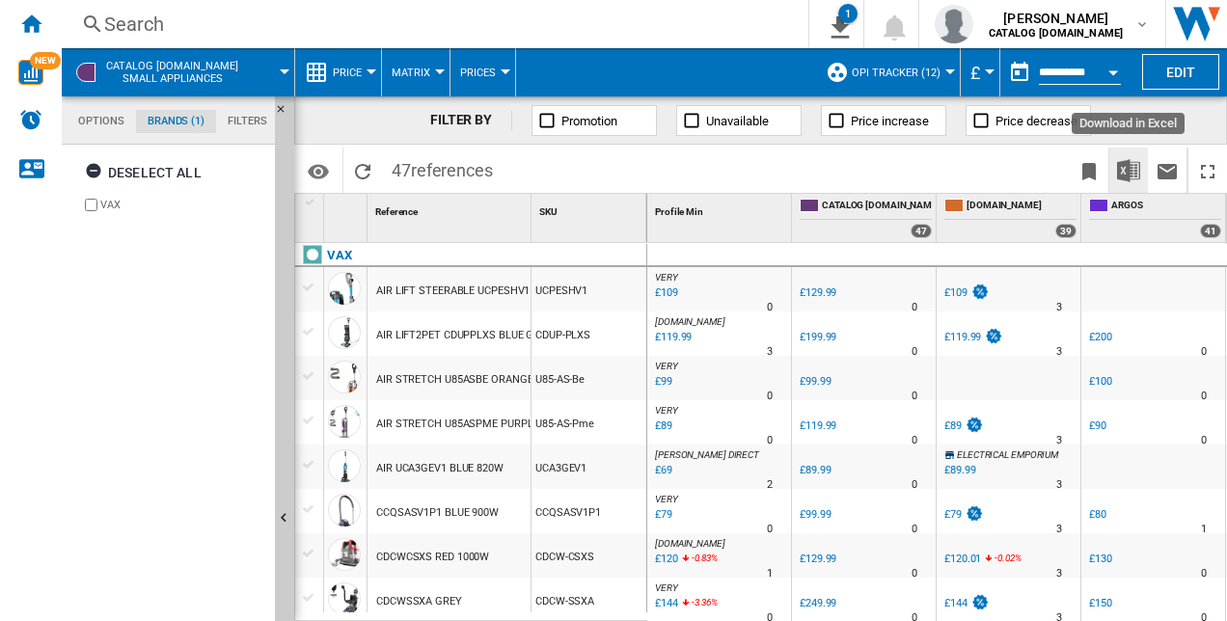
click at [1128, 171] on img "Download in Excel" at bounding box center [1128, 170] width 23 height 23
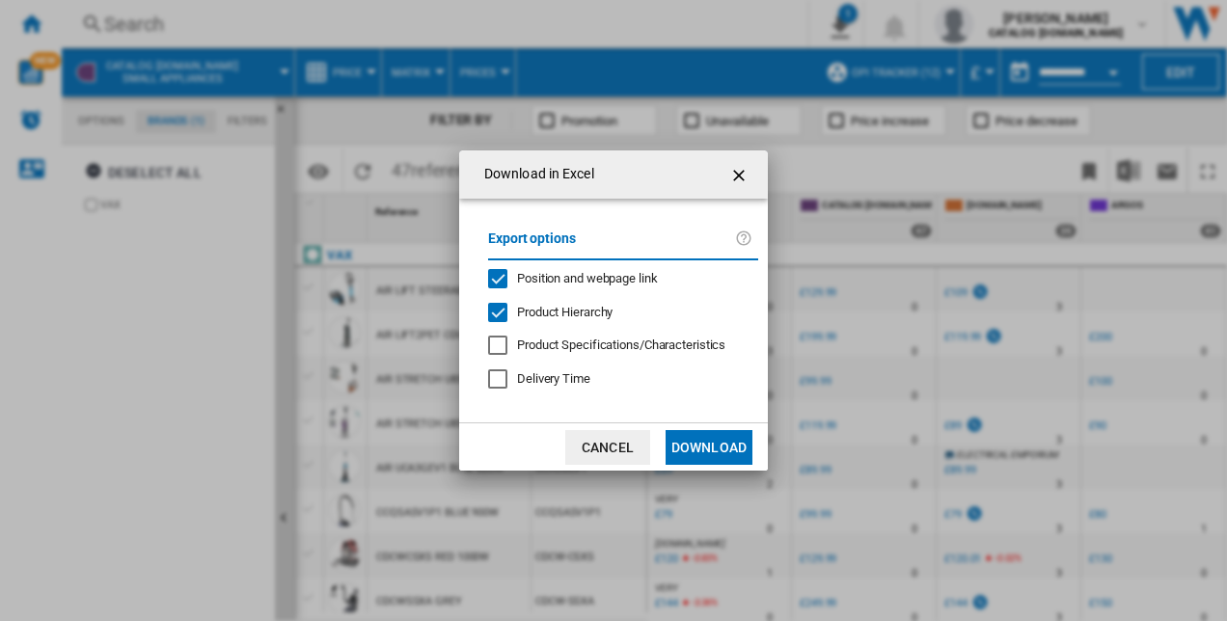
click at [714, 462] on button "Download" at bounding box center [708, 447] width 87 height 35
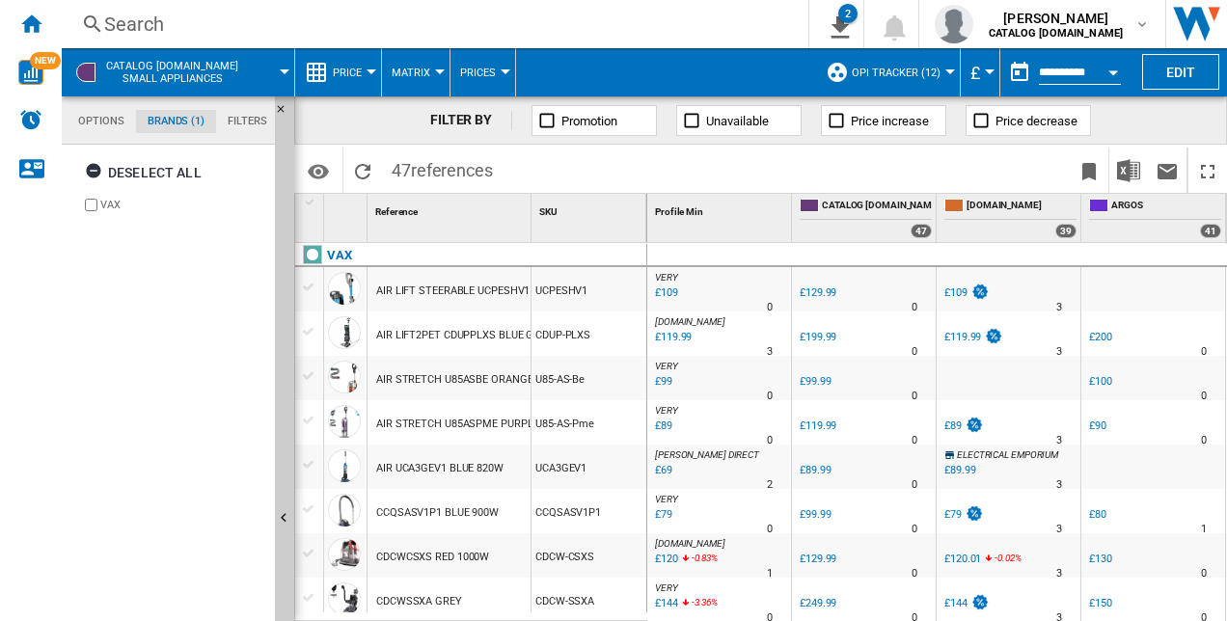
click at [1148, 126] on div "FILTER BY Promotion Unavailable Price increase Price decrease" at bounding box center [760, 120] width 933 height 48
